Goal: Download file/media

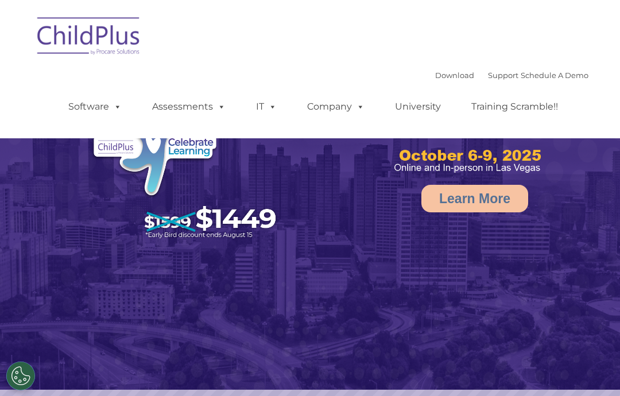
select select "MEDIUM"
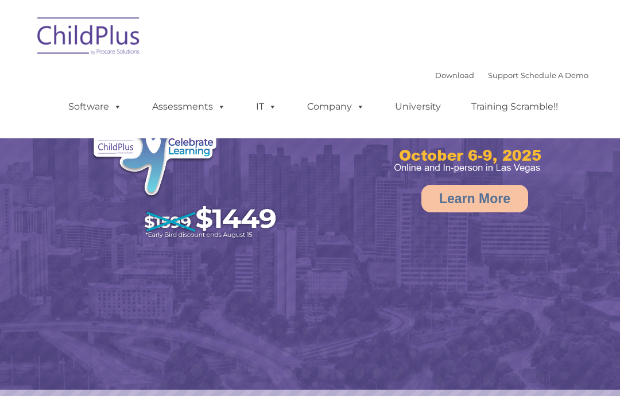
select select "MEDIUM"
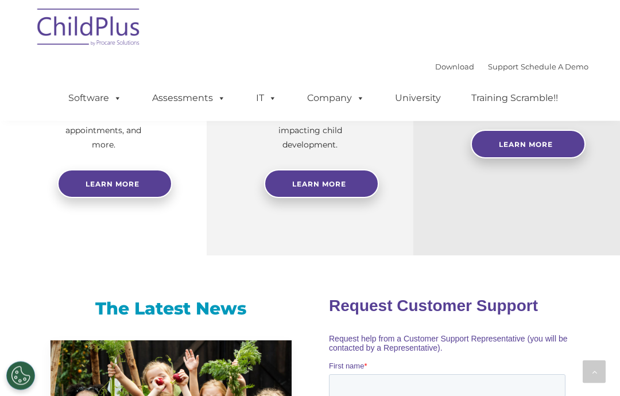
scroll to position [600, 0]
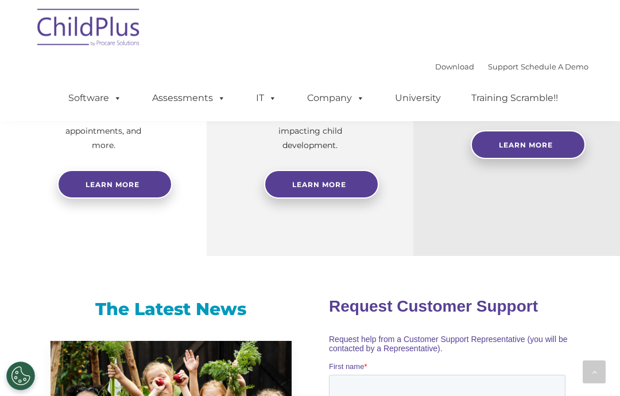
click at [438, 71] on link "Download" at bounding box center [454, 66] width 39 height 9
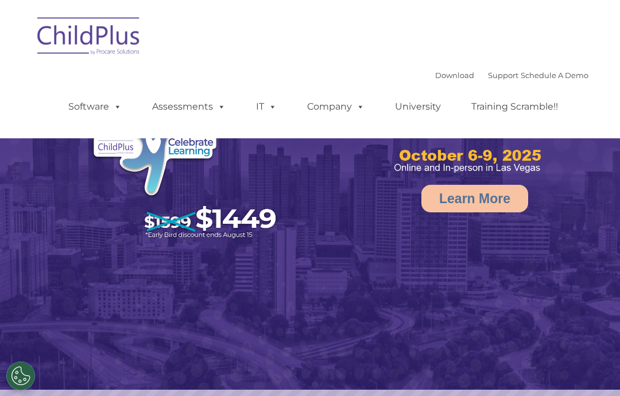
select select "MEDIUM"
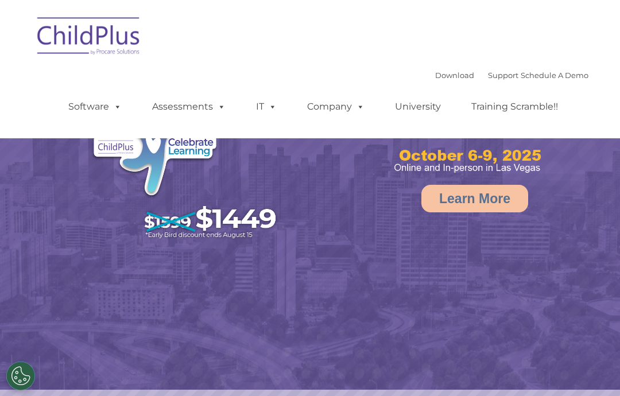
select select "MEDIUM"
